Goal: Transaction & Acquisition: Obtain resource

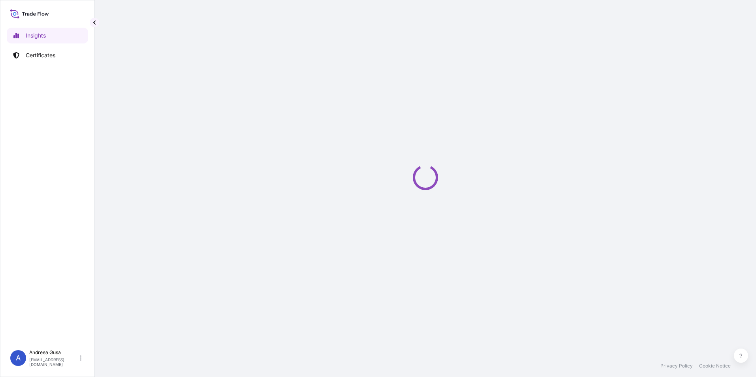
select select "2025"
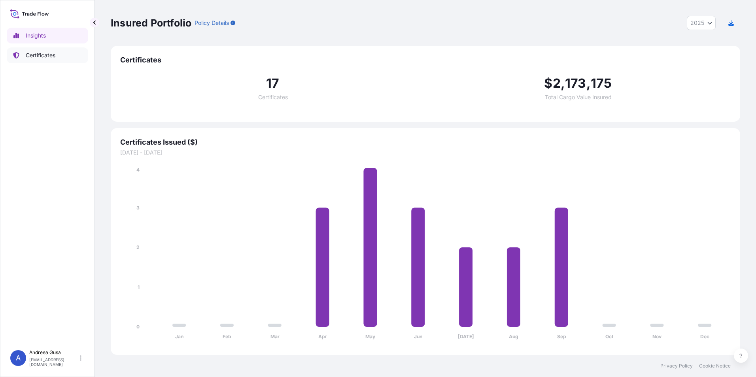
click at [44, 56] on p "Certificates" at bounding box center [41, 55] width 30 height 8
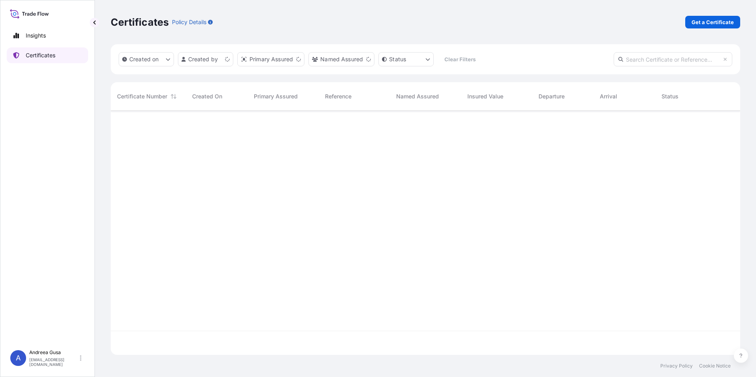
scroll to position [243, 623]
click at [697, 19] on p "Get a Certificate" at bounding box center [713, 22] width 42 height 8
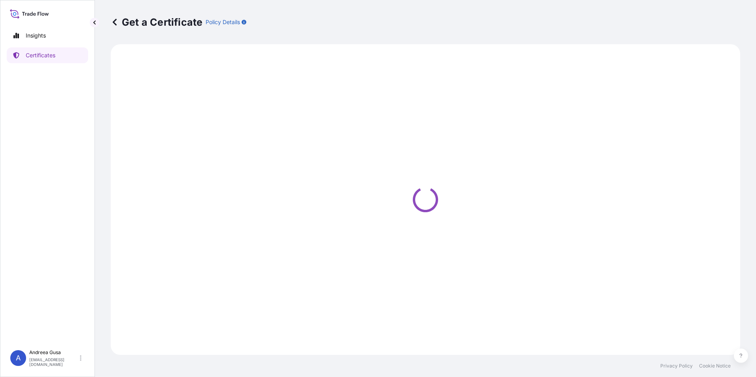
select select "Ocean Vessel"
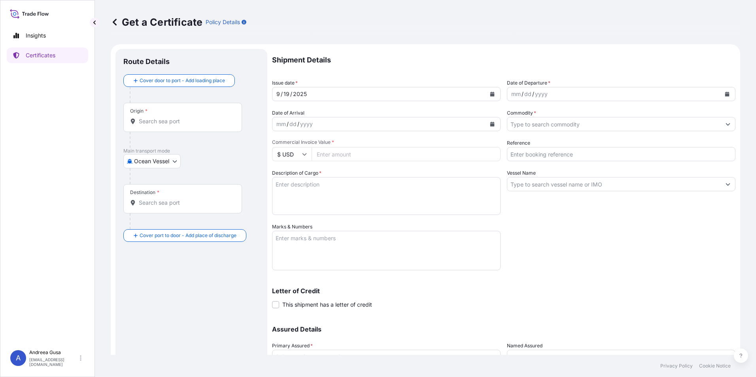
click at [182, 117] on div "Origin *" at bounding box center [182, 117] width 119 height 29
click at [182, 117] on input "Origin *" at bounding box center [185, 121] width 93 height 8
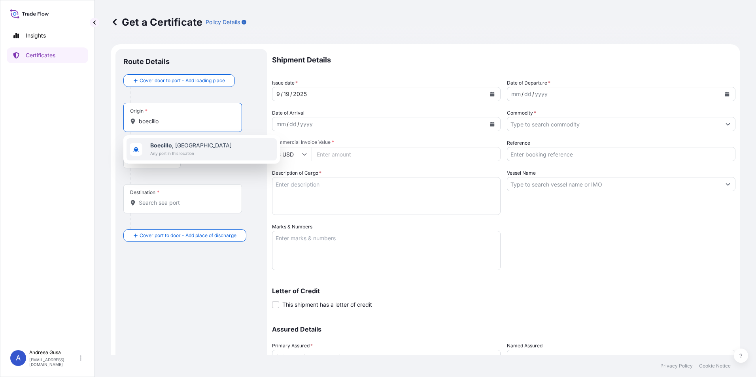
click at [181, 148] on span "Boecillo , [GEOGRAPHIC_DATA]" at bounding box center [190, 146] width 81 height 8
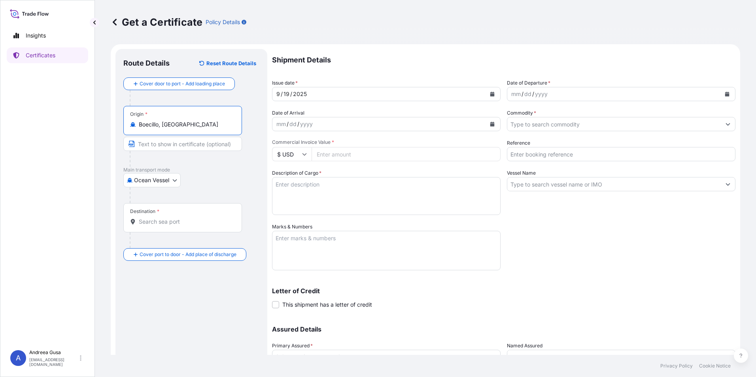
type input "Boecillo, [GEOGRAPHIC_DATA]"
click at [170, 225] on input "Destination *" at bounding box center [185, 222] width 93 height 8
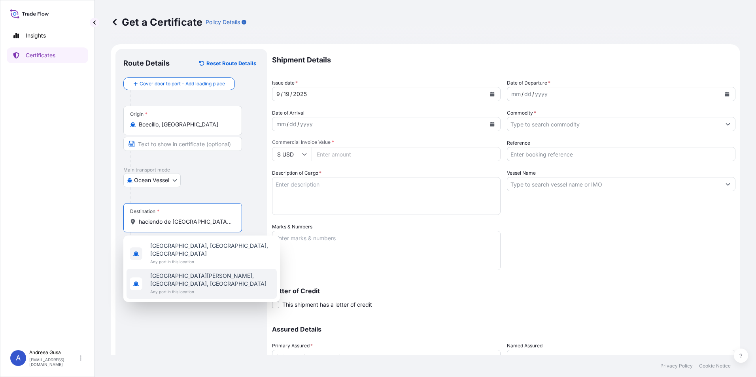
click at [195, 272] on span "[GEOGRAPHIC_DATA][PERSON_NAME], [GEOGRAPHIC_DATA], [GEOGRAPHIC_DATA]" at bounding box center [211, 280] width 123 height 16
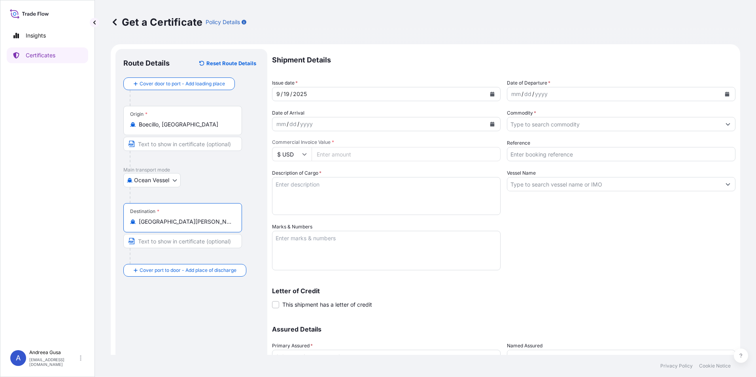
type input "[GEOGRAPHIC_DATA][PERSON_NAME], [GEOGRAPHIC_DATA], [GEOGRAPHIC_DATA]"
click at [725, 94] on icon "Calendar" at bounding box center [727, 94] width 4 height 5
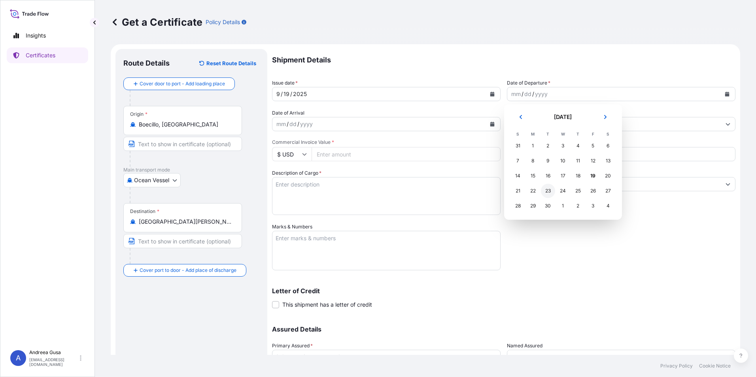
click at [546, 193] on div "23" at bounding box center [548, 191] width 14 height 14
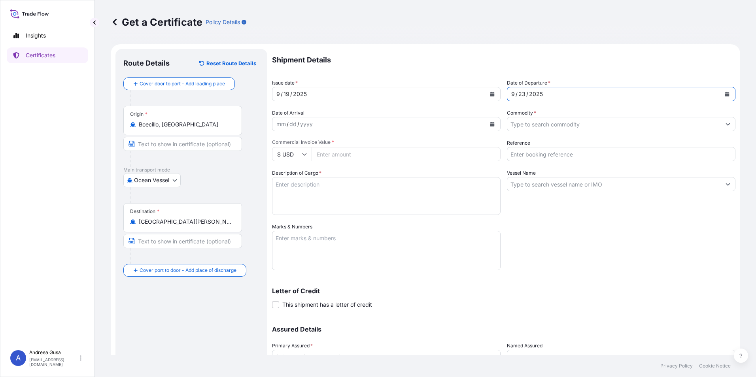
click at [491, 123] on icon "Calendar" at bounding box center [492, 124] width 4 height 5
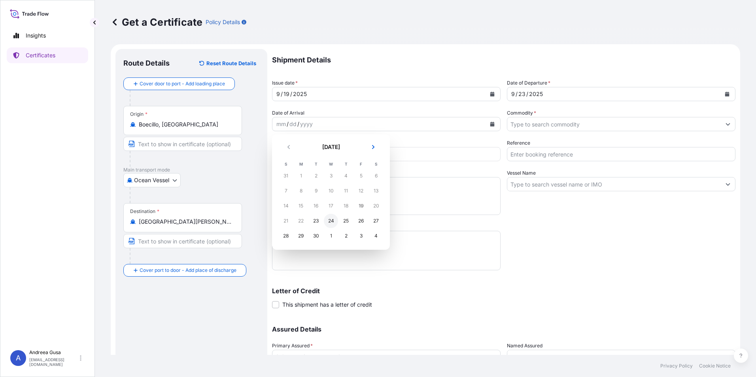
click at [329, 221] on div "24" at bounding box center [331, 221] width 14 height 14
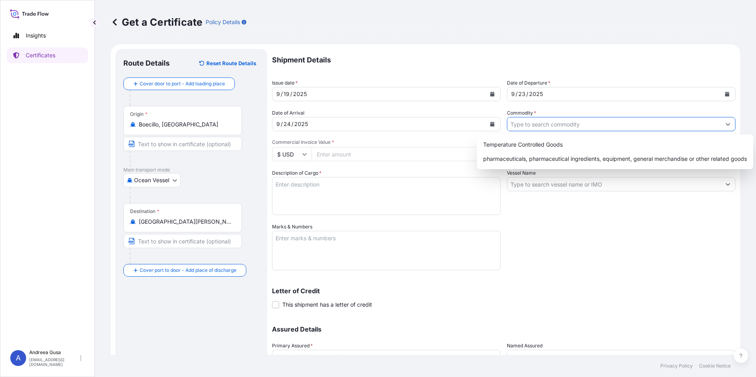
click at [726, 125] on icon "Show suggestions" at bounding box center [728, 124] width 5 height 5
click at [581, 158] on div "pharmaceuticals, pharmaceutical ingredients, equipment, general merchandise or …" at bounding box center [615, 159] width 270 height 14
type input "pharmaceuticals, pharmaceutical ingredients, equipment, general merchandise or …"
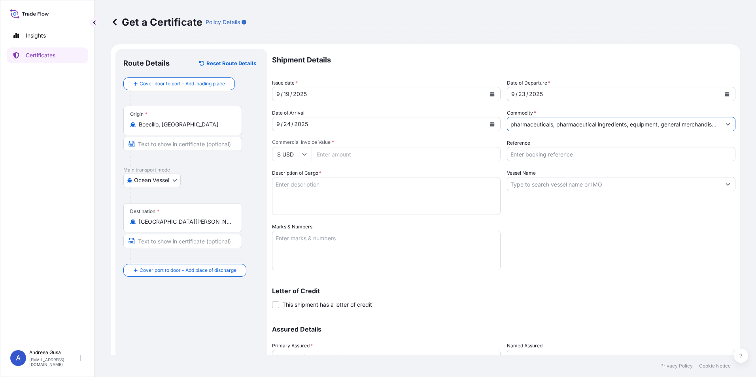
click at [344, 153] on input "Commercial Invoice Value *" at bounding box center [406, 154] width 189 height 14
type input "18900"
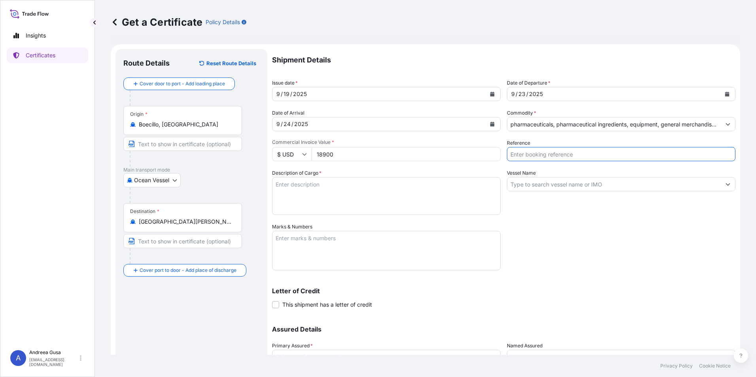
click at [567, 153] on input "Reference" at bounding box center [621, 154] width 229 height 14
type input "20250970"
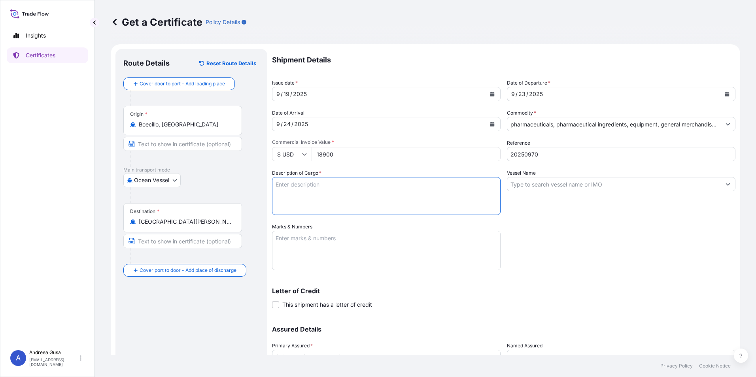
click at [391, 191] on textarea "Description of Cargo *" at bounding box center [386, 196] width 229 height 38
click at [306, 185] on textarea "9 Kg of" at bounding box center [386, 196] width 229 height 38
paste textarea "[MEDICAL_DATA] USP2025, MICRONIZED"
type textarea "9 Kg of [MEDICAL_DATA] USP2025, MICRONIZED"
click at [726, 182] on icon "Show suggestions" at bounding box center [728, 184] width 5 height 5
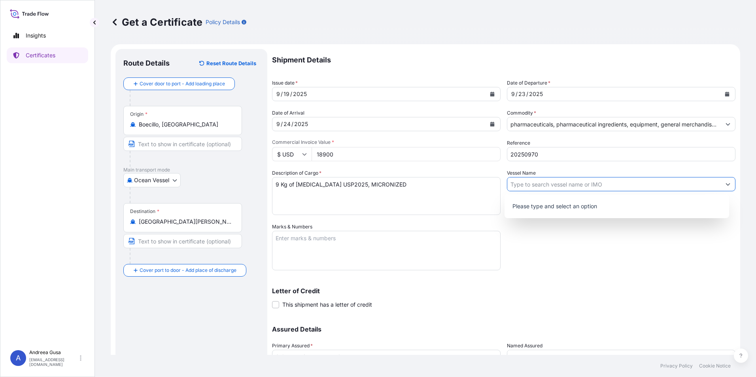
click at [615, 259] on div "Shipment Details Issue date * [DATE] Date of Departure * [DATE] Date of Arrival…" at bounding box center [503, 222] width 463 height 347
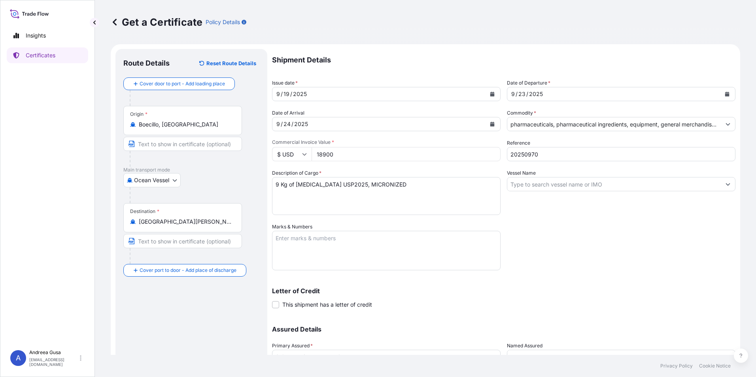
click at [377, 250] on textarea "Marks & Numbers" at bounding box center [386, 251] width 229 height 40
click at [311, 249] on textarea "Marks & Numbers" at bounding box center [386, 251] width 229 height 40
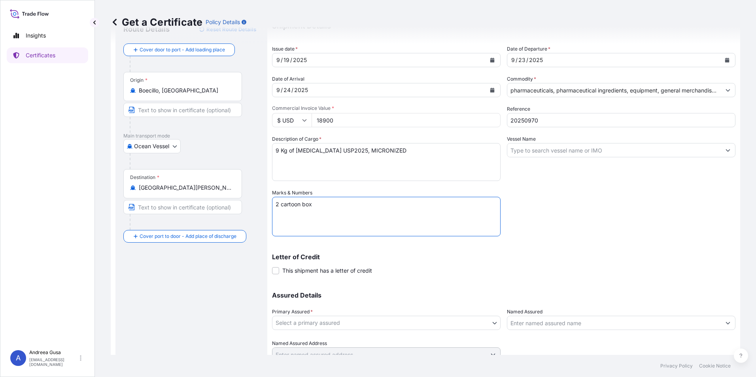
scroll to position [68, 0]
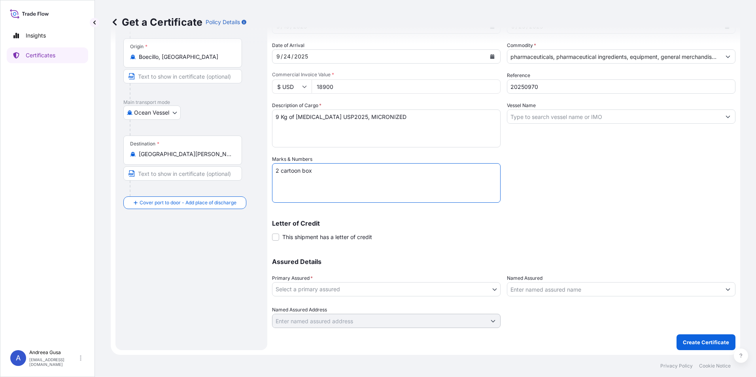
type textarea "2 cartoon box"
click at [487, 290] on body "Insights Certificates A [PERSON_NAME] [EMAIL_ADDRESS][DOMAIN_NAME] Get a Certif…" at bounding box center [378, 188] width 756 height 377
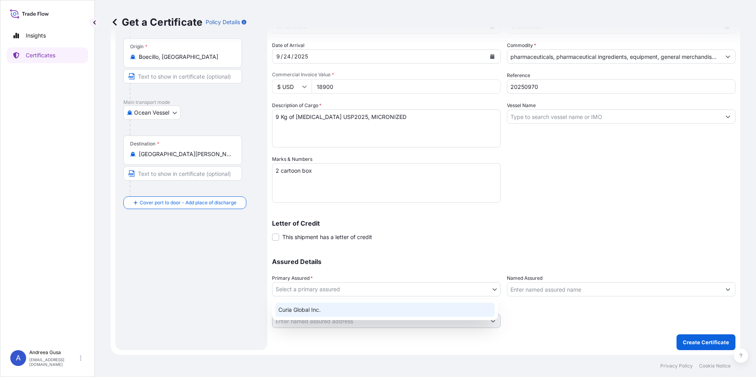
click at [412, 311] on div "Curia Global Inc." at bounding box center [384, 310] width 219 height 14
select select "31484"
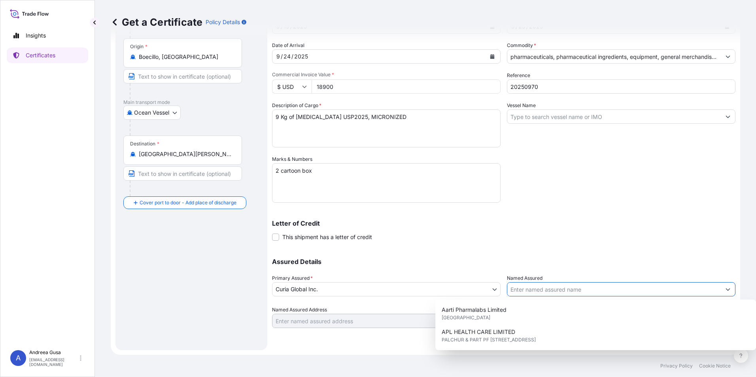
click at [668, 288] on input "Named Assured" at bounding box center [613, 289] width 213 height 14
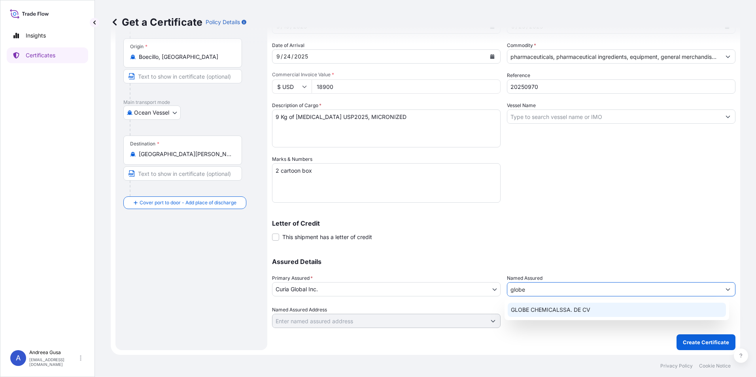
click at [596, 310] on div "GLOBE CHEMICALSSA. DE CV" at bounding box center [617, 310] width 219 height 14
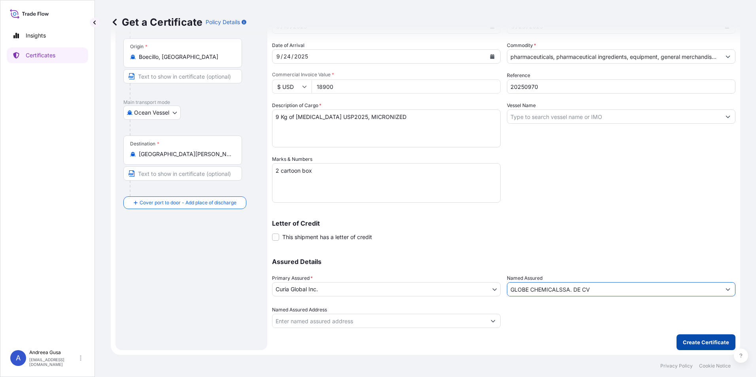
type input "GLOBE CHEMICALSSA. DE CV"
click at [696, 342] on p "Create Certificate" at bounding box center [706, 342] width 46 height 8
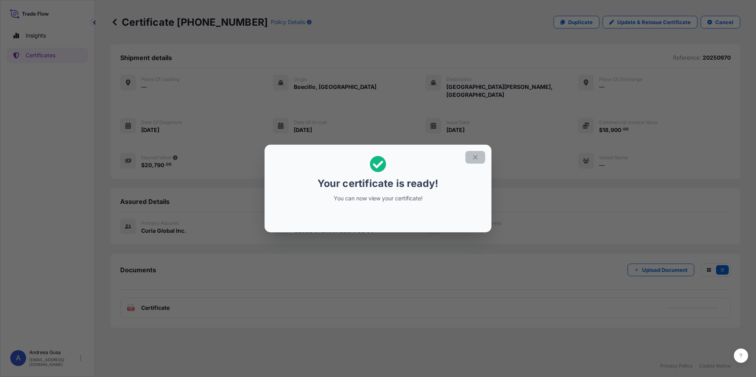
click at [476, 159] on icon "button" at bounding box center [475, 157] width 7 height 7
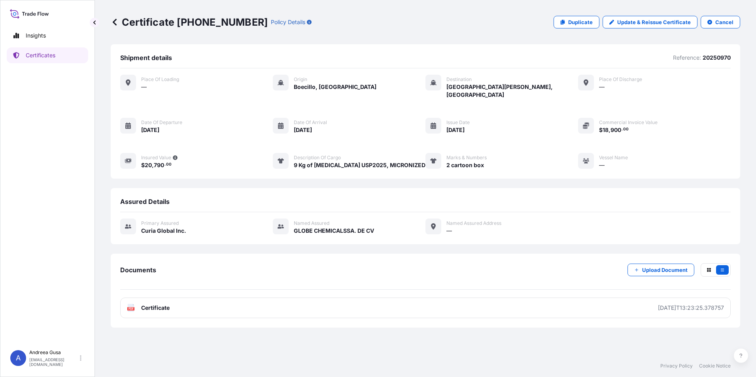
click at [216, 305] on link "PDF Certificate [DATE]T13:23:25.378757" at bounding box center [425, 308] width 610 height 21
